Goal: Find specific page/section: Find specific page/section

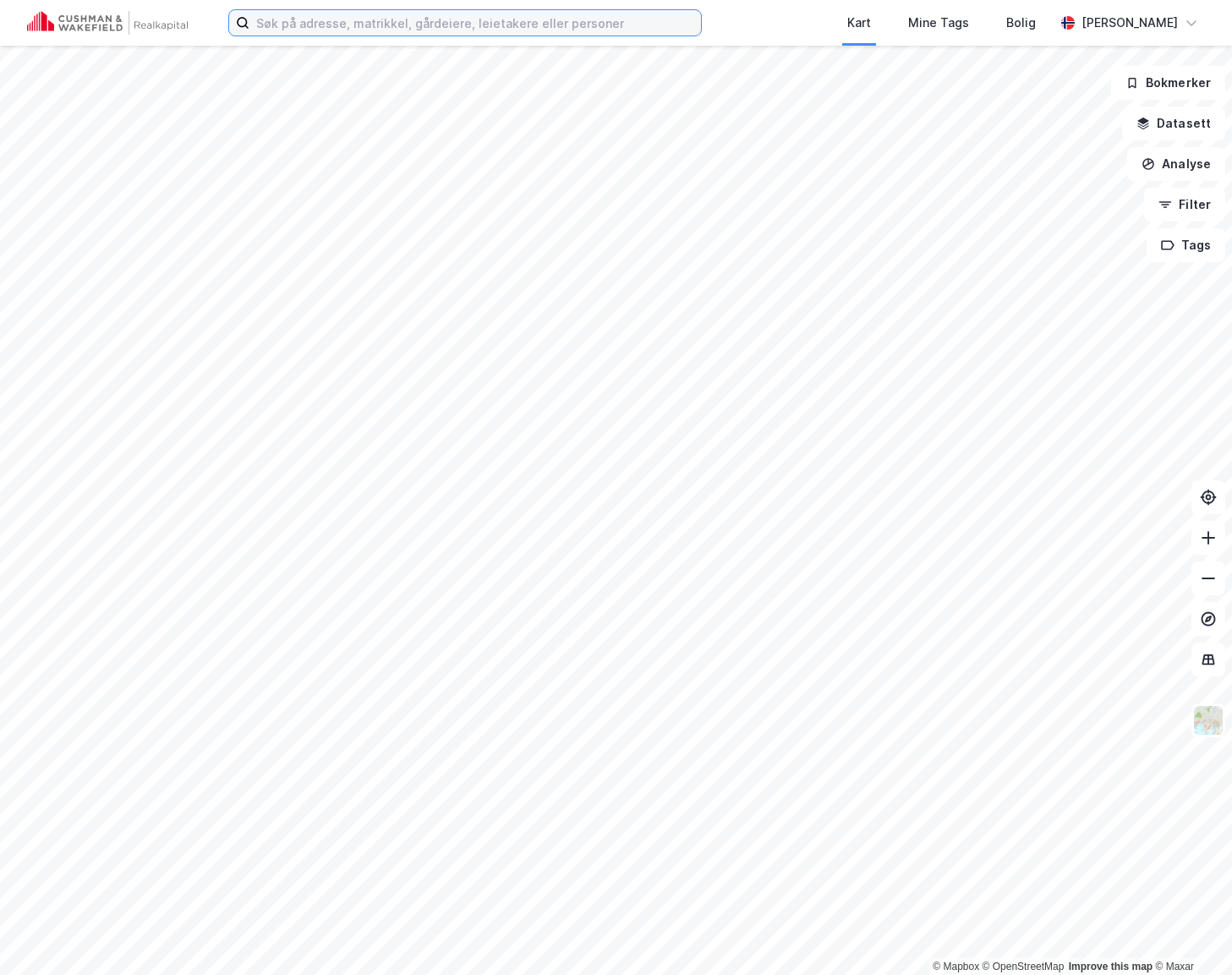
click at [585, 26] on input at bounding box center [475, 23] width 451 height 25
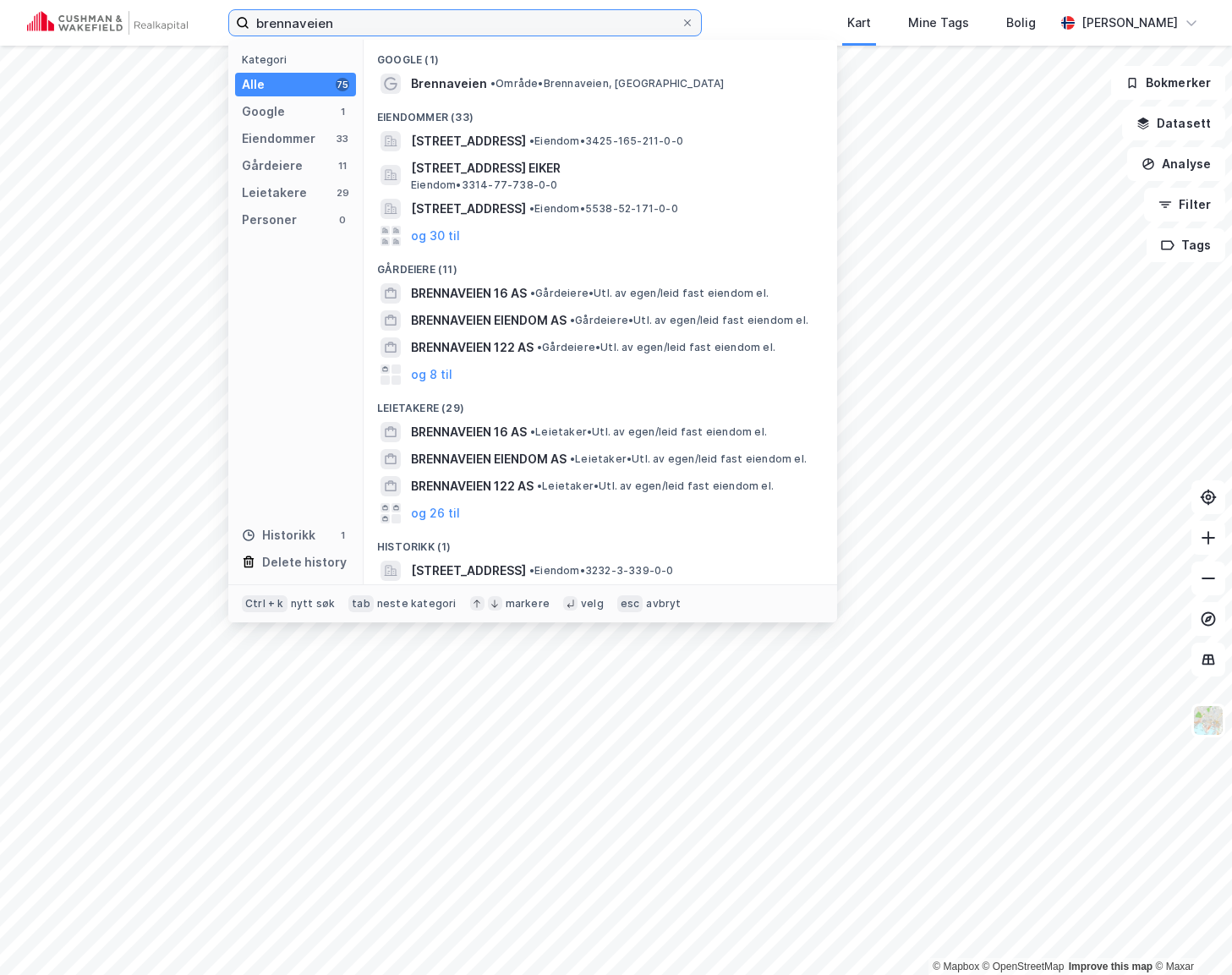
click at [347, 20] on input "brennaveien" at bounding box center [464, 23] width 431 height 25
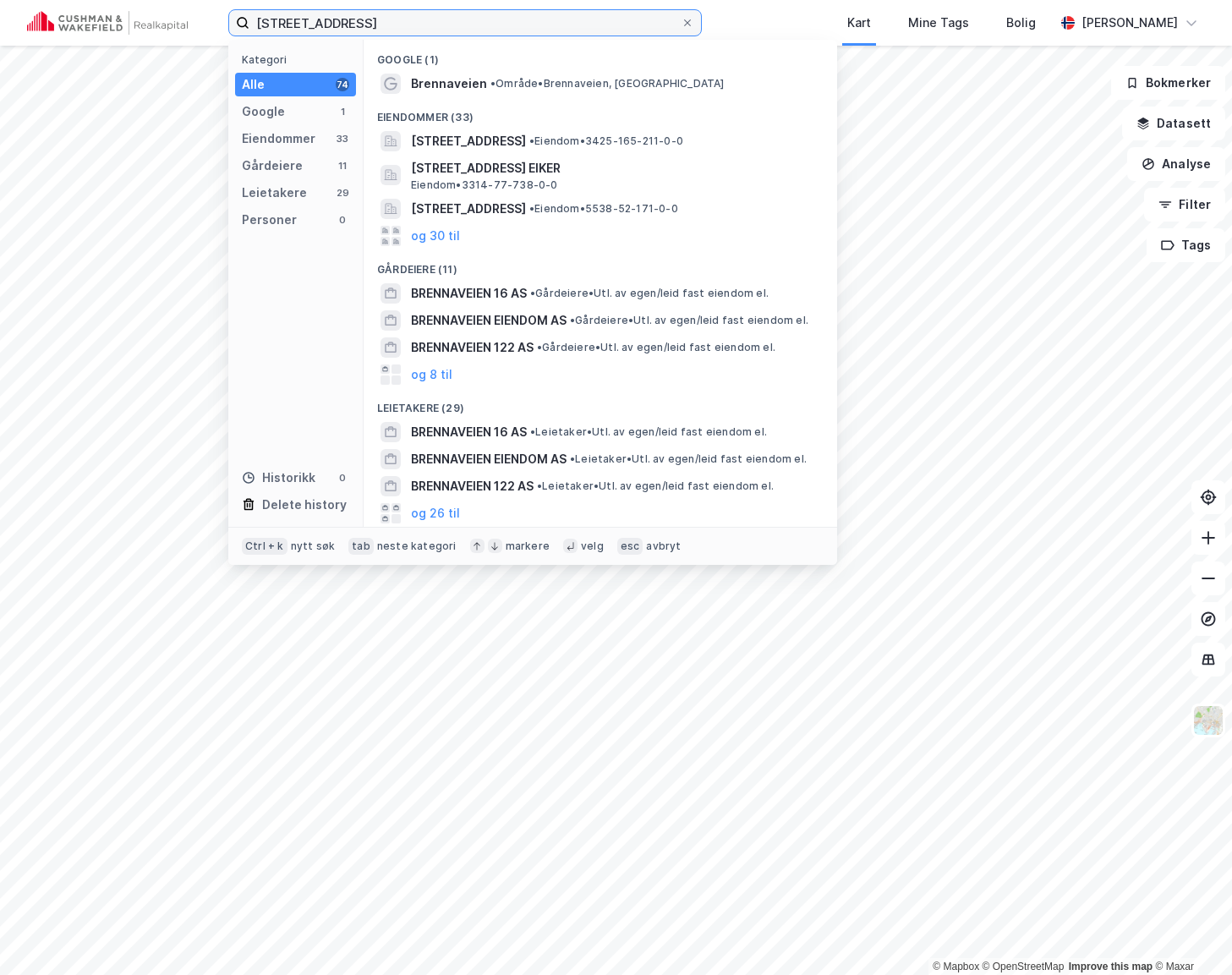
type input "[STREET_ADDRESS]"
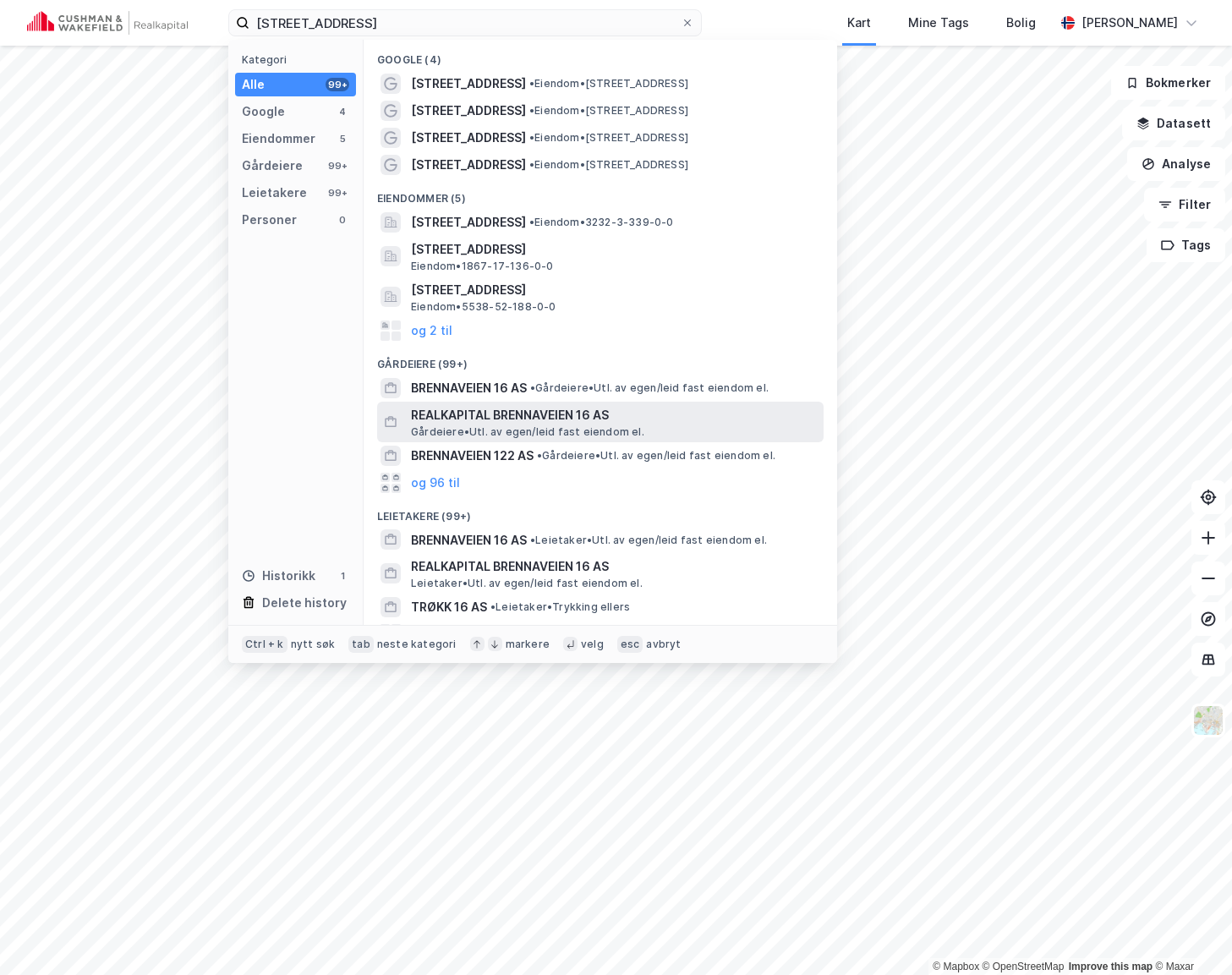
click at [535, 412] on span "REALKAPITAL BRENNAVEIEN 16 AS" at bounding box center [613, 414] width 405 height 20
